Goal: Transaction & Acquisition: Purchase product/service

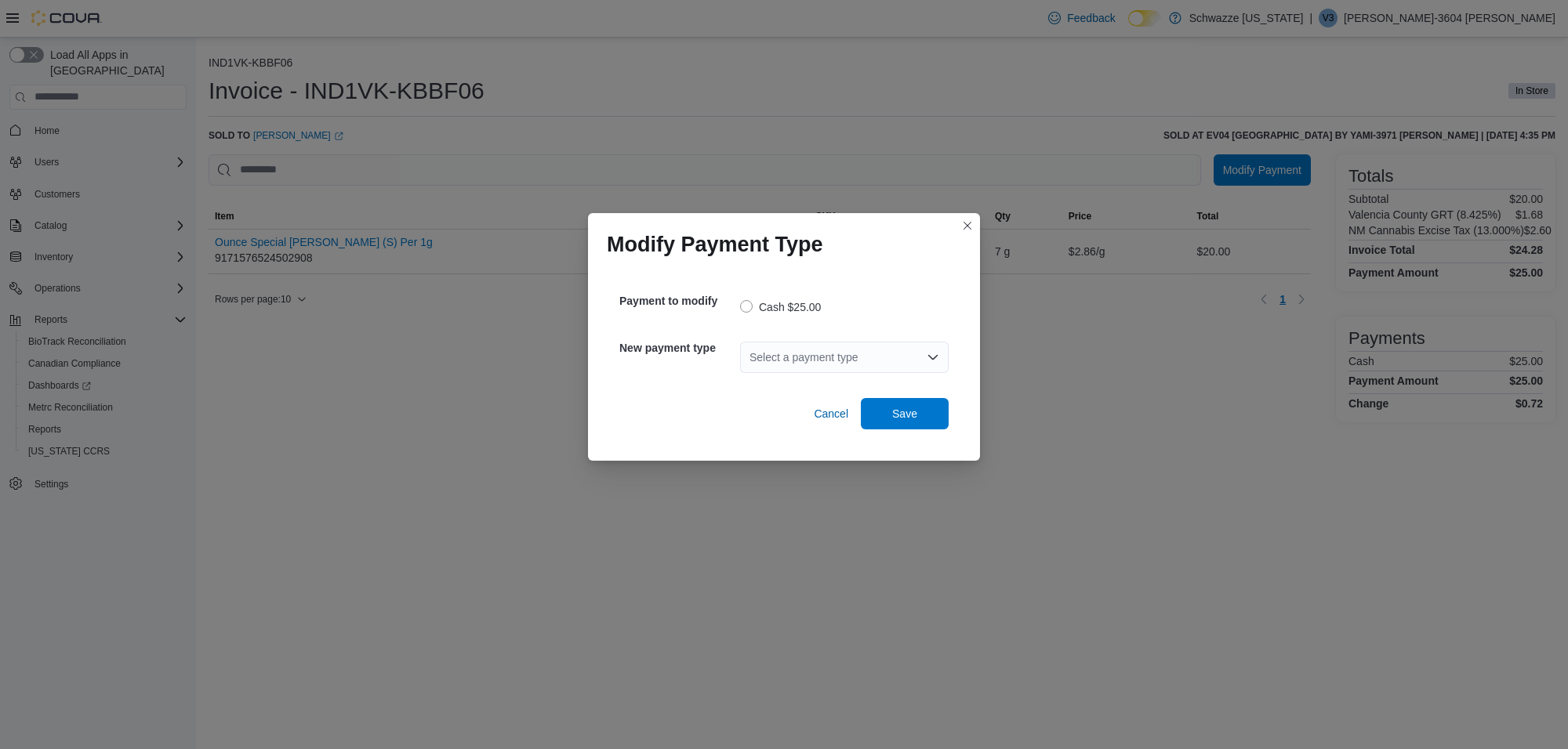
click at [800, 358] on div "Select a payment type" at bounding box center [845, 358] width 209 height 32
click at [801, 380] on span "G2 CATM" at bounding box center [853, 384] width 171 height 16
click at [908, 413] on span "Save" at bounding box center [904, 413] width 25 height 16
